Goal: Find contact information: Find contact information

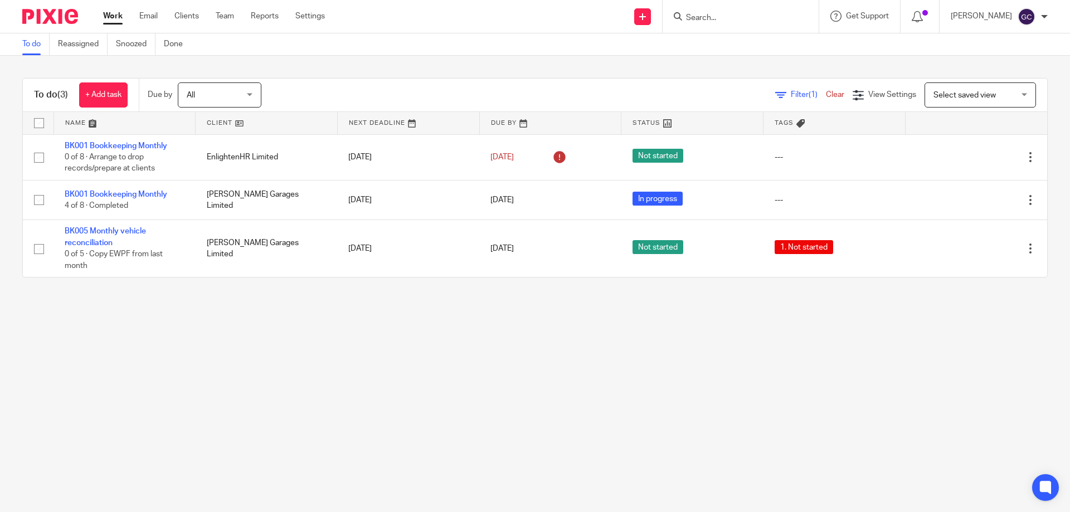
click at [563, 320] on main "To do Reassigned Snoozed Done To do (3) + Add task Due by All All Today Tomorro…" at bounding box center [535, 256] width 1070 height 512
click at [988, 359] on main "To do Reassigned Snoozed Done To do (3) + Add task Due by All All Today Tomorro…" at bounding box center [535, 256] width 1070 height 512
click at [10, 318] on main "To do Reassigned Snoozed Done To do (3) + Add task Due by All All Today Tomorro…" at bounding box center [535, 256] width 1070 height 512
click at [271, 340] on main "To do Reassigned Snoozed Done To do (3) + Add task Due by All All Today Tomorro…" at bounding box center [535, 256] width 1070 height 512
drag, startPoint x: 20, startPoint y: 65, endPoint x: 463, endPoint y: 327, distance: 514.5
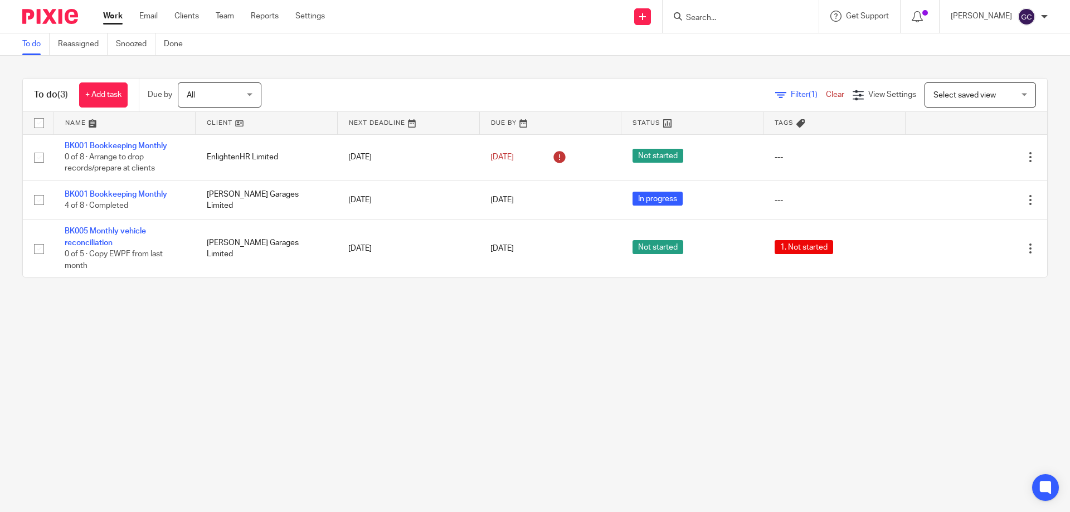
click at [463, 327] on main "To do Reassigned Snoozed Done To do (3) + Add task Due by All All Today Tomorro…" at bounding box center [535, 256] width 1070 height 512
click at [582, 320] on main "To do Reassigned Snoozed Done To do (3) + Add task Due by All All Today Tomorro…" at bounding box center [535, 256] width 1070 height 512
click at [474, 422] on main "To do Reassigned Snoozed Done To do (3) + Add task Due by All All Today Tomorro…" at bounding box center [535, 256] width 1070 height 512
click at [753, 7] on div at bounding box center [740, 16] width 156 height 33
click at [694, 20] on input "Search" at bounding box center [735, 18] width 100 height 10
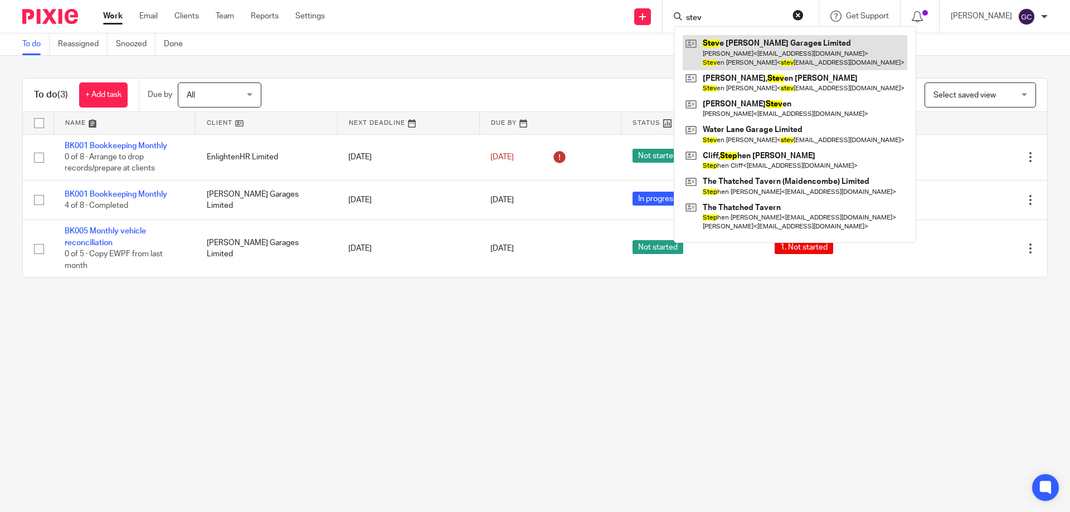
type input "stev"
click at [816, 56] on link at bounding box center [795, 52] width 225 height 35
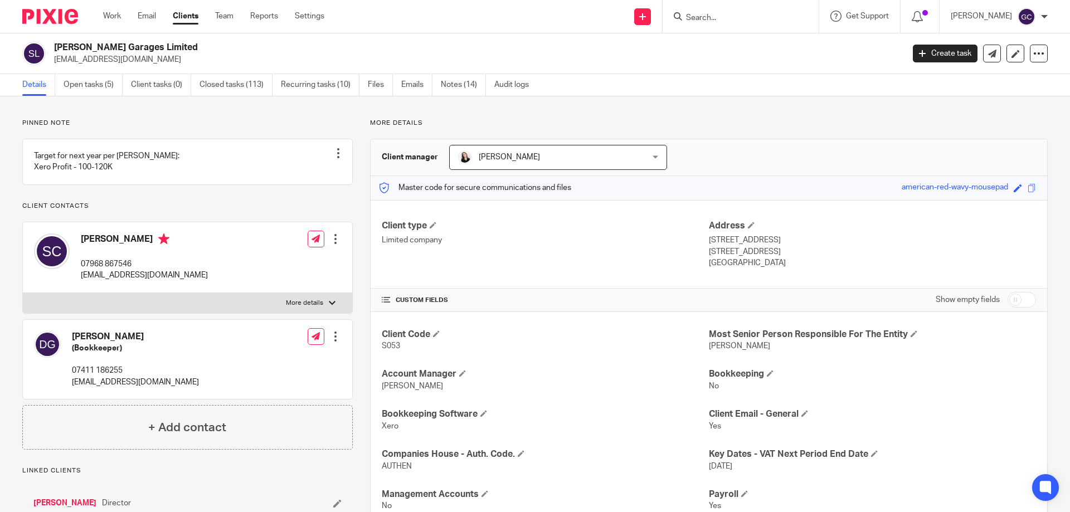
drag, startPoint x: 160, startPoint y: 56, endPoint x: 52, endPoint y: 62, distance: 107.7
click at [52, 62] on div "[PERSON_NAME] Garages Limited [EMAIL_ADDRESS][DOMAIN_NAME]" at bounding box center [459, 53] width 874 height 23
copy p "[EMAIL_ADDRESS][DOMAIN_NAME]"
